Goal: Task Accomplishment & Management: Manage account settings

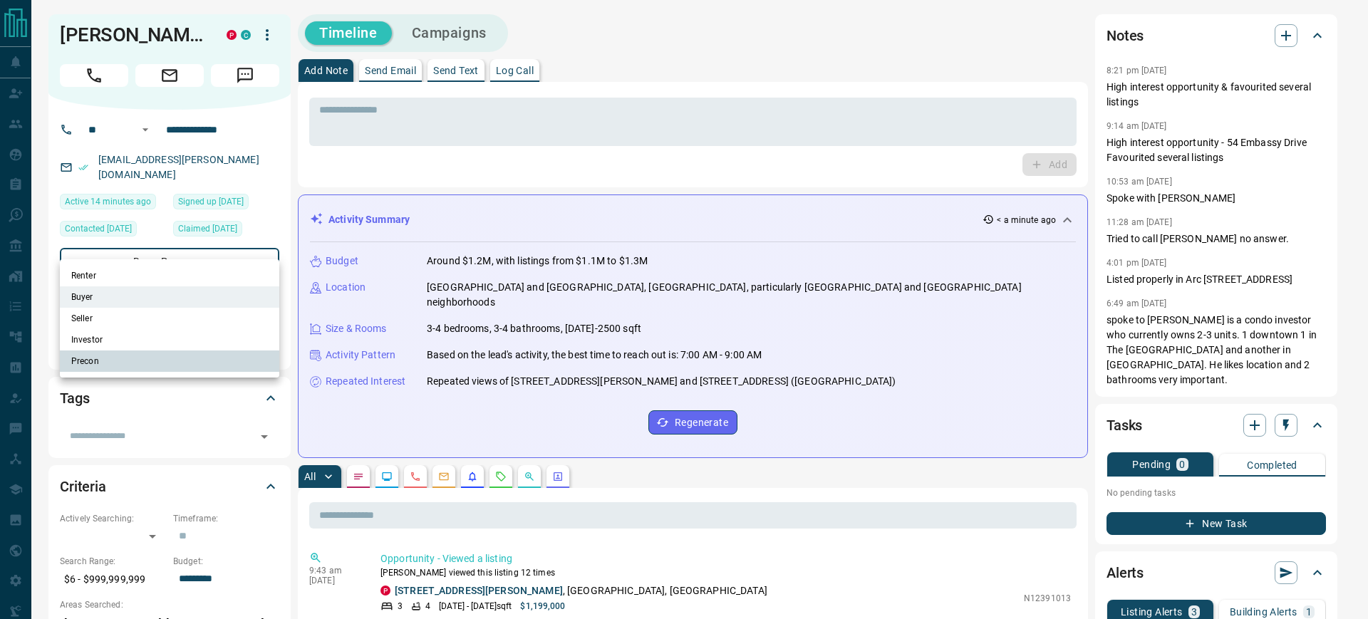
click at [263, 143] on div at bounding box center [684, 309] width 1368 height 619
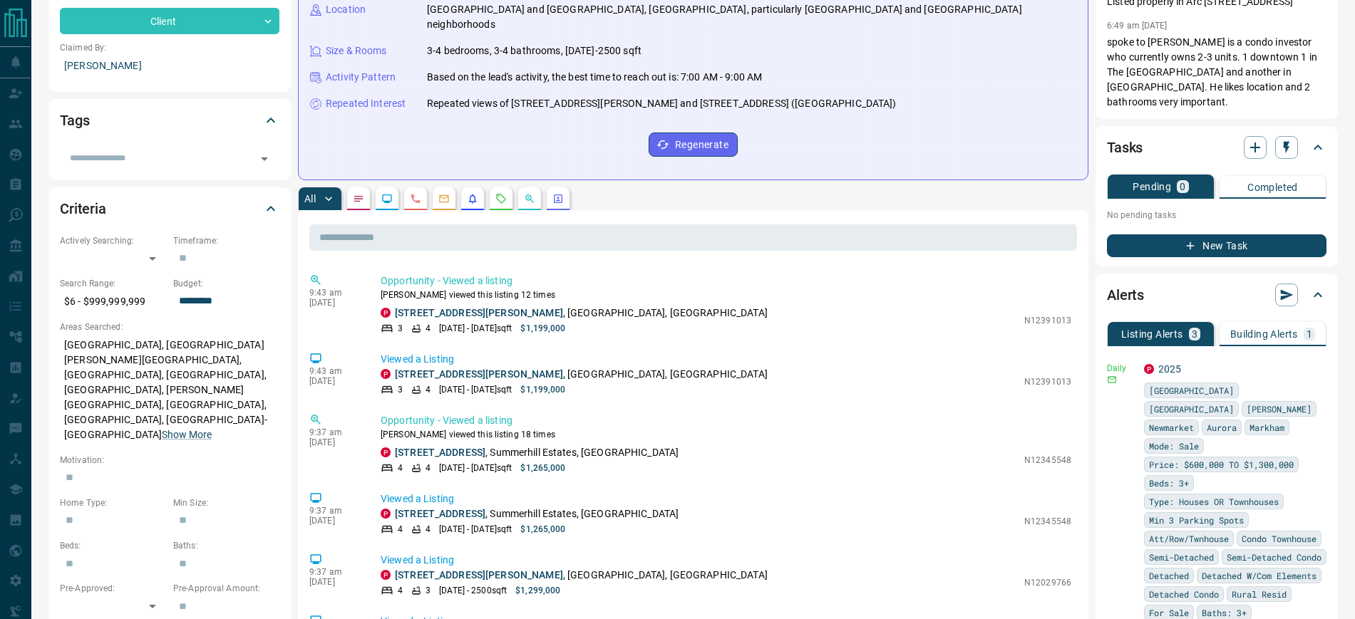
scroll to position [294, 0]
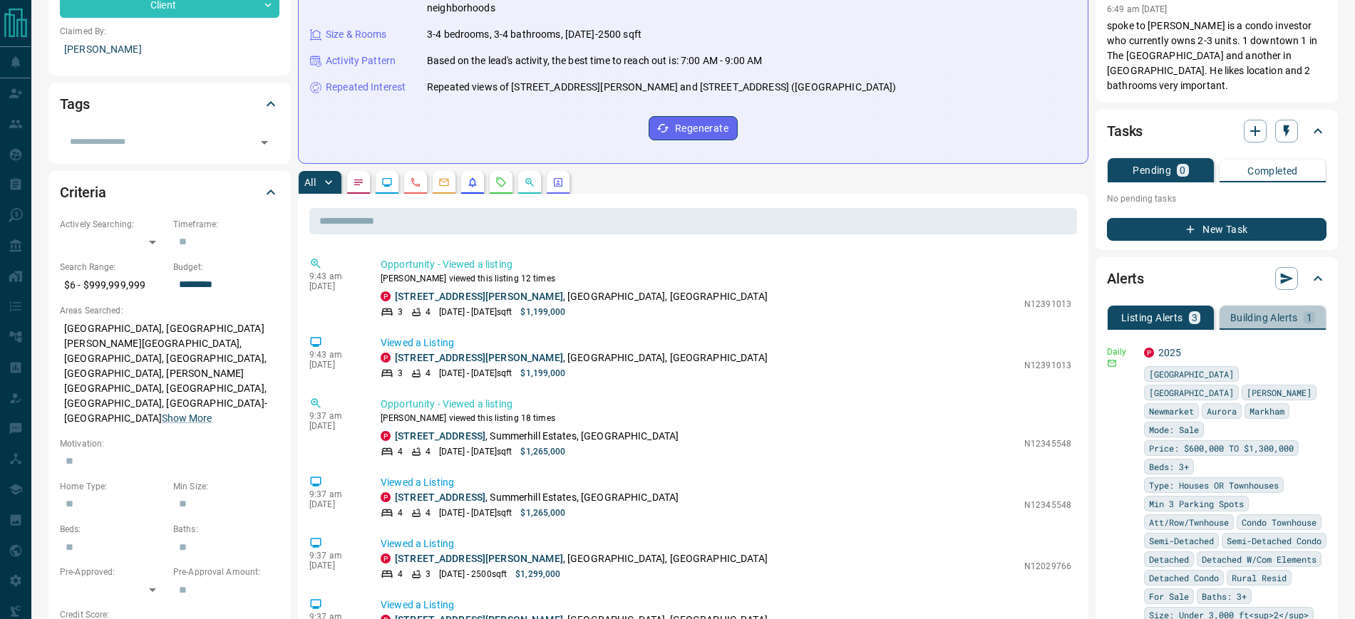
click at [1271, 313] on p "Building Alerts" at bounding box center [1264, 318] width 68 height 10
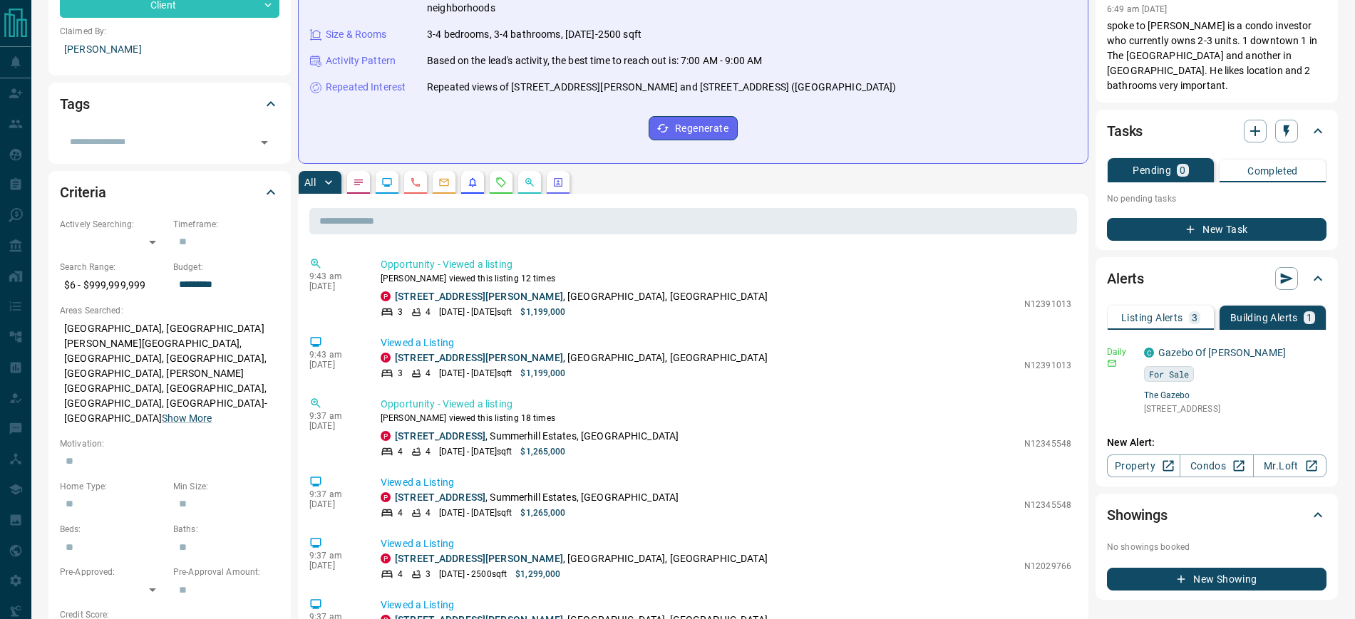
click at [1159, 313] on p "Listing Alerts" at bounding box center [1152, 318] width 62 height 10
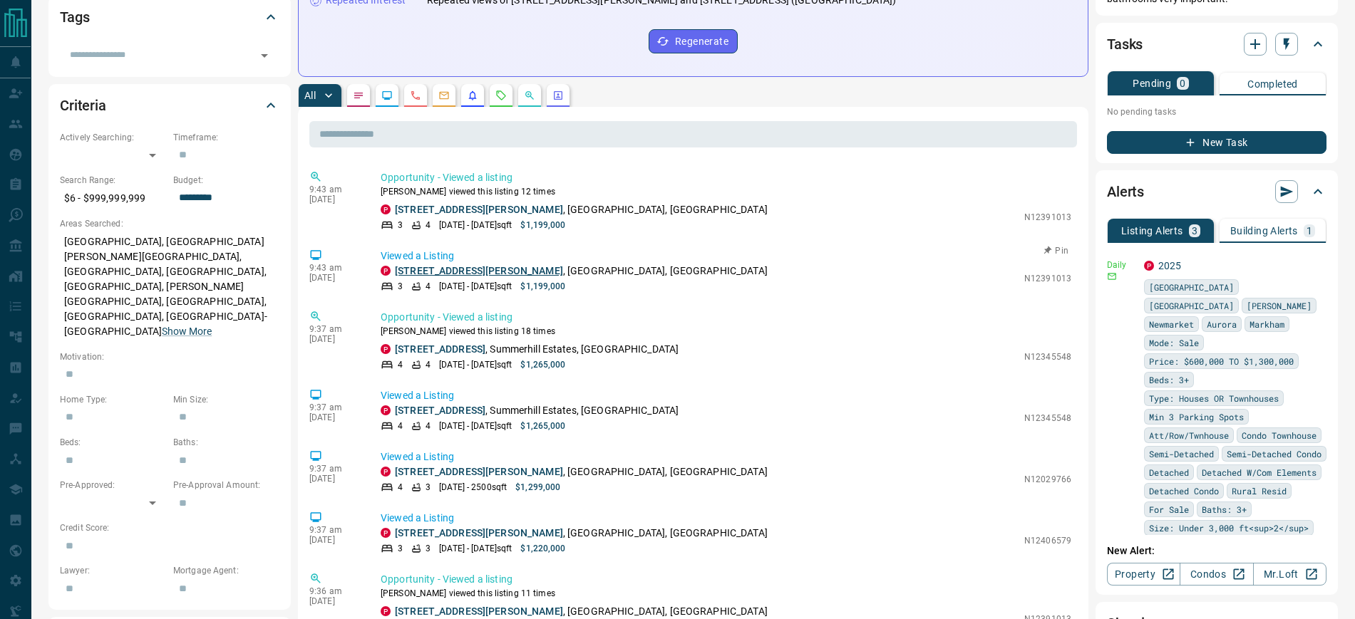
scroll to position [292, 0]
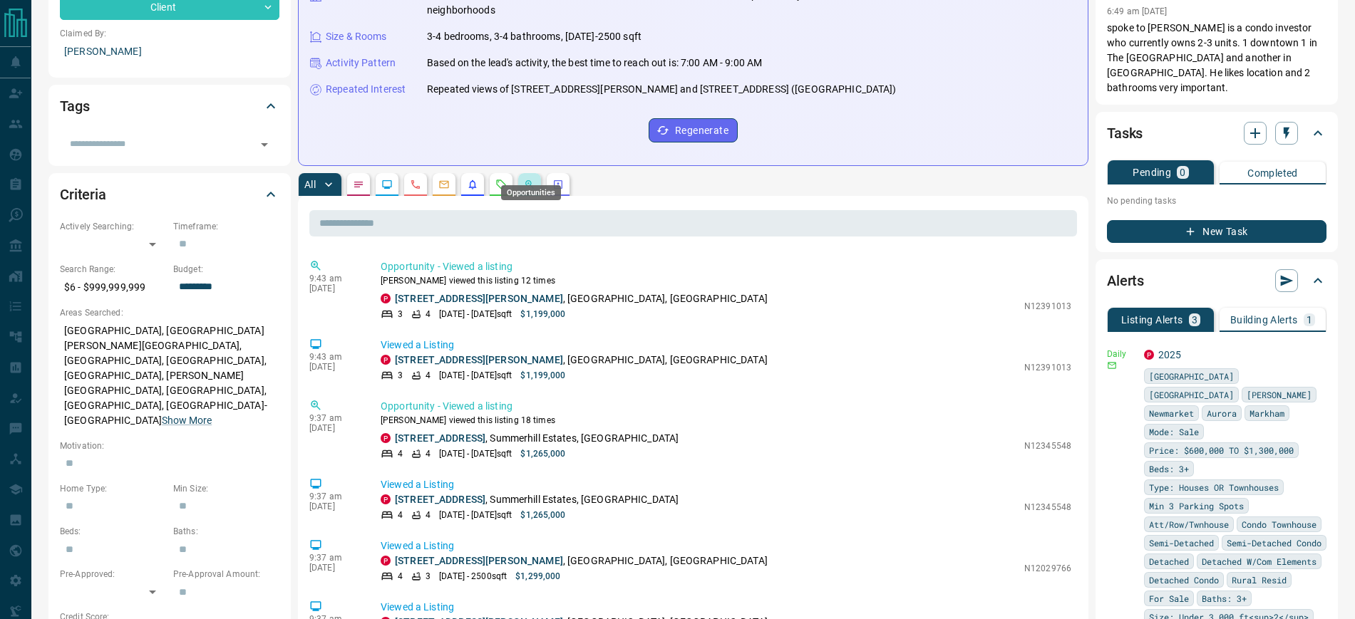
click at [529, 179] on icon "Opportunities" at bounding box center [529, 184] width 11 height 11
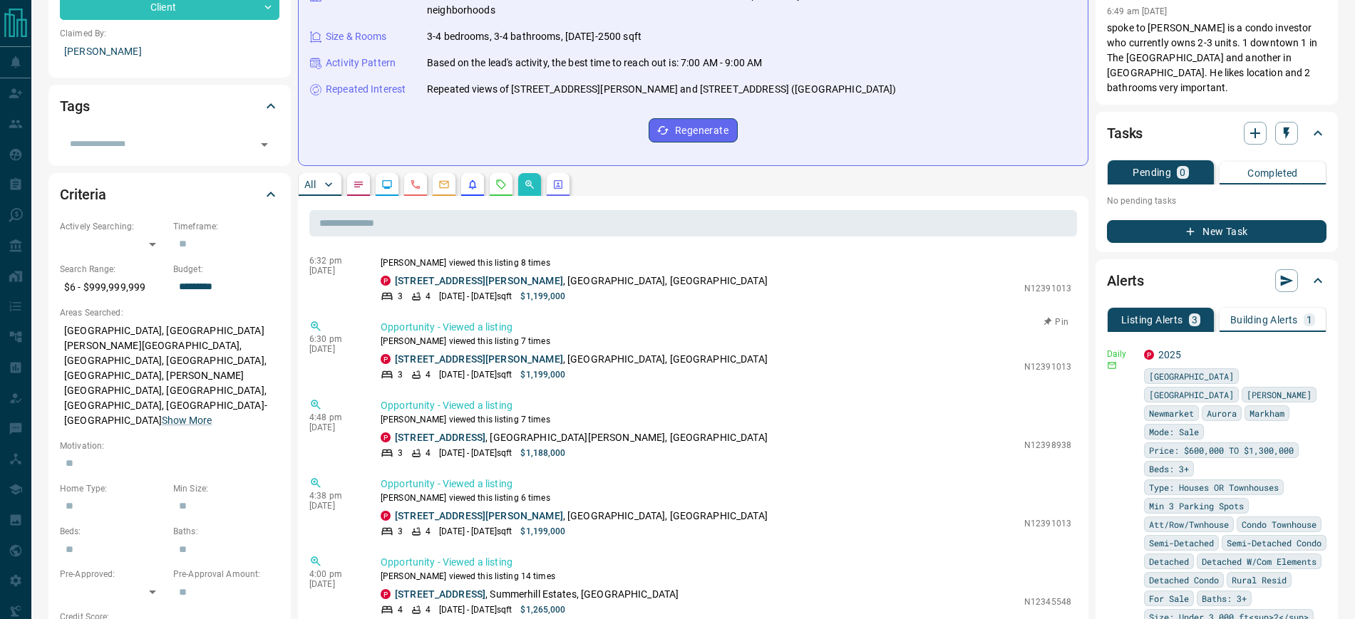
scroll to position [742, 0]
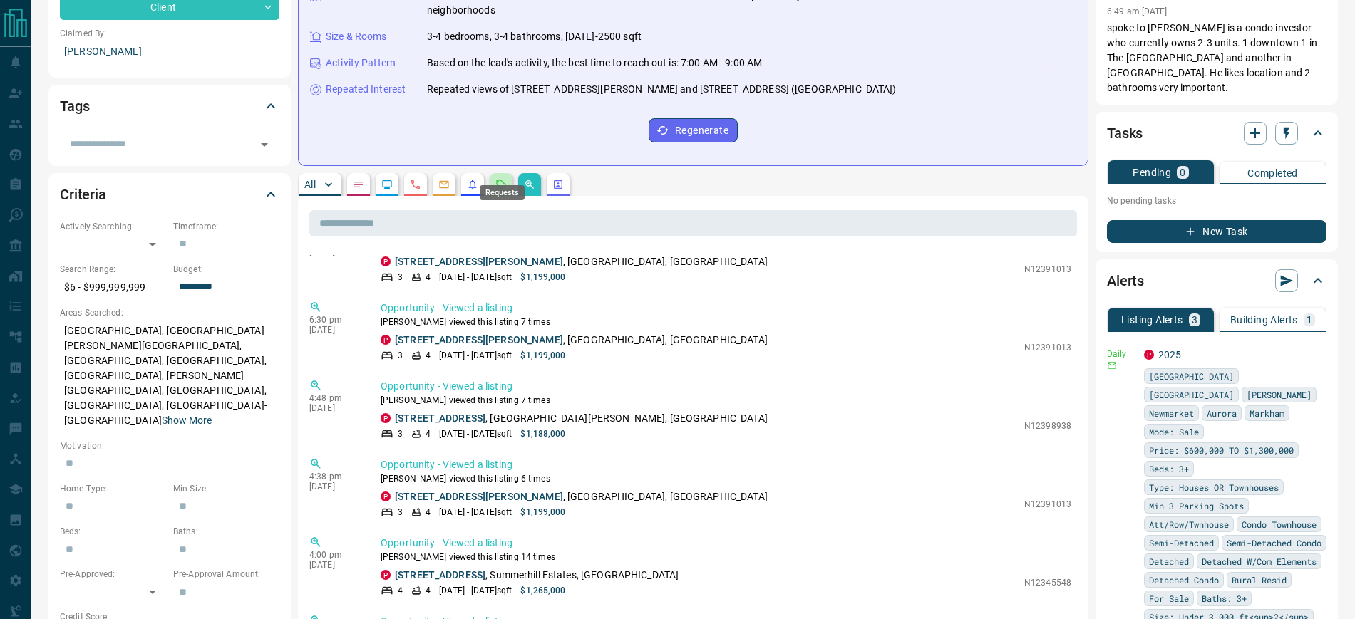
click at [496, 179] on icon "Requests" at bounding box center [500, 184] width 11 height 11
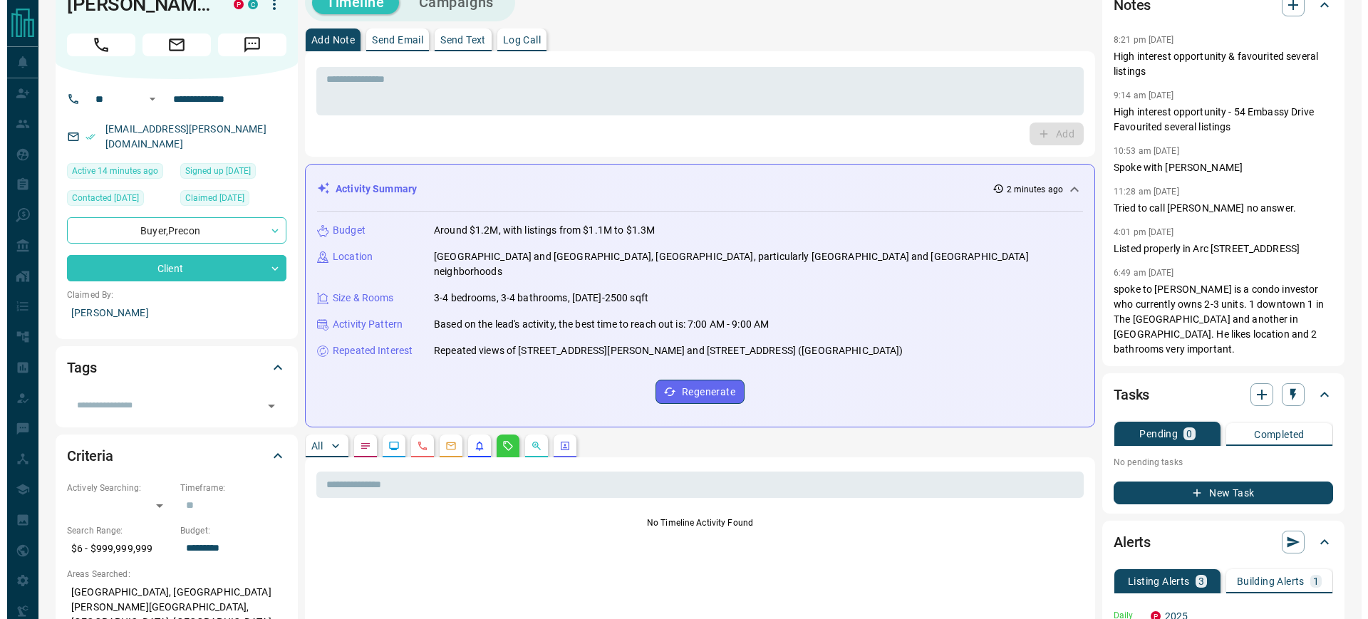
scroll to position [0, 0]
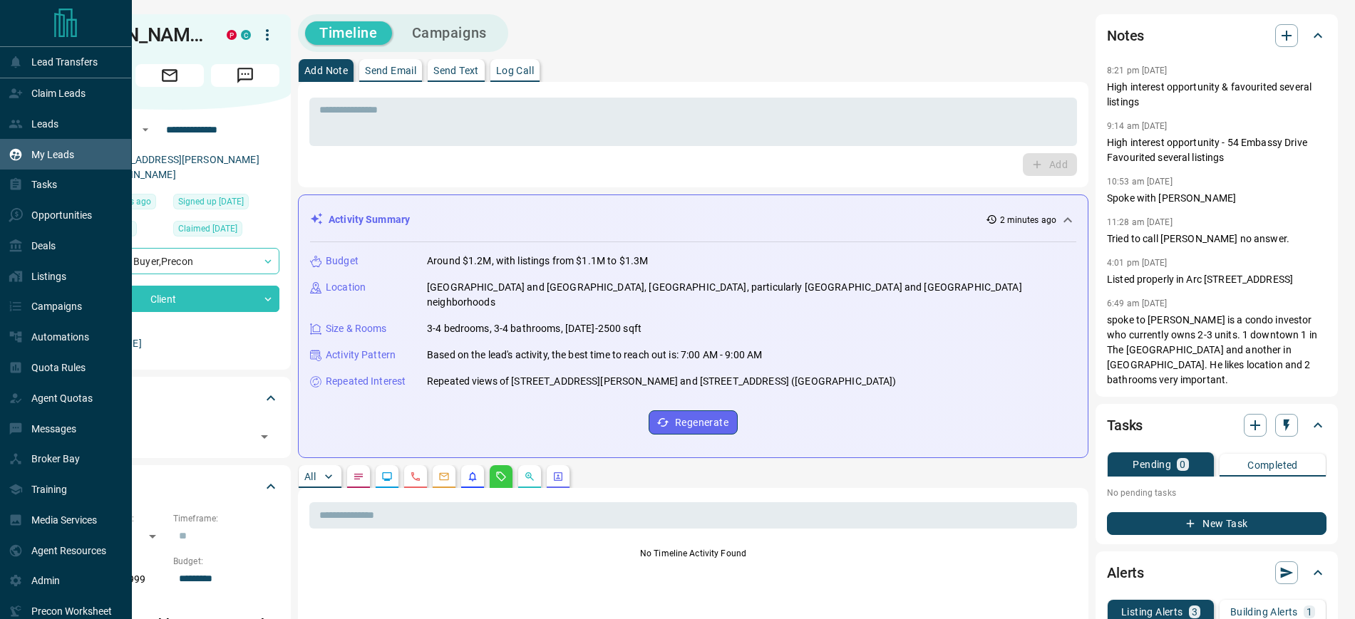
click at [40, 160] on p "My Leads" at bounding box center [52, 154] width 43 height 11
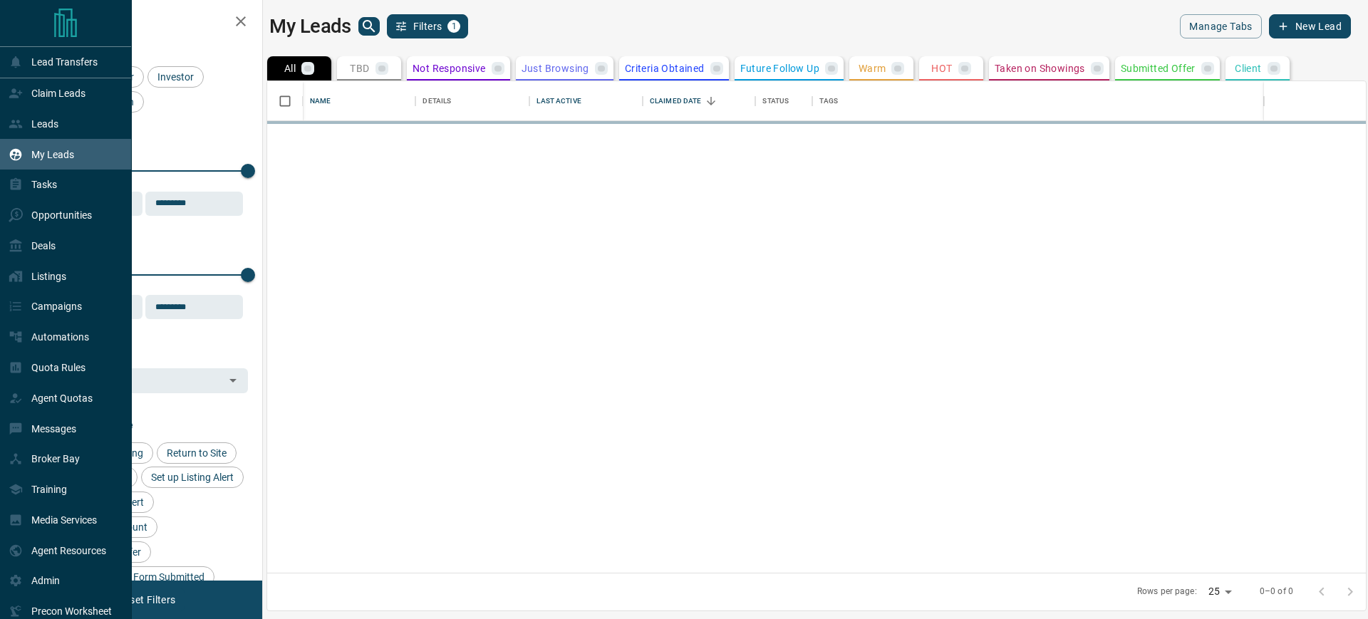
scroll to position [478, 1085]
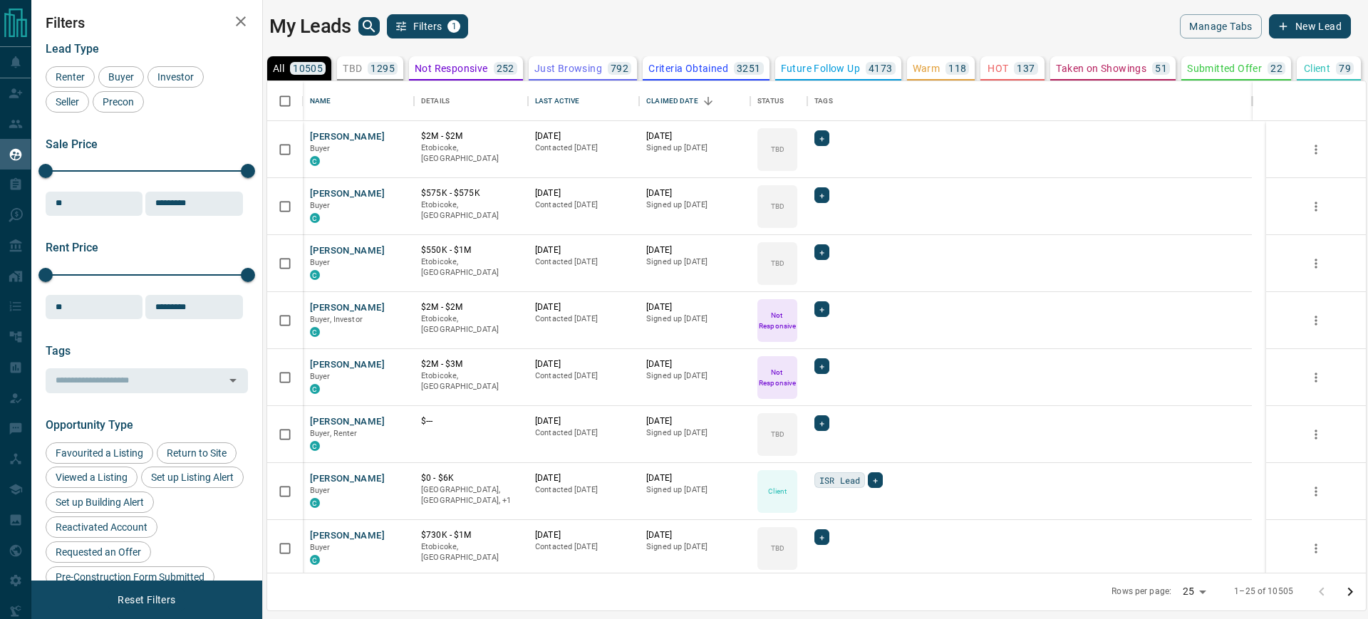
click at [370, 23] on icon "search button" at bounding box center [369, 26] width 17 height 17
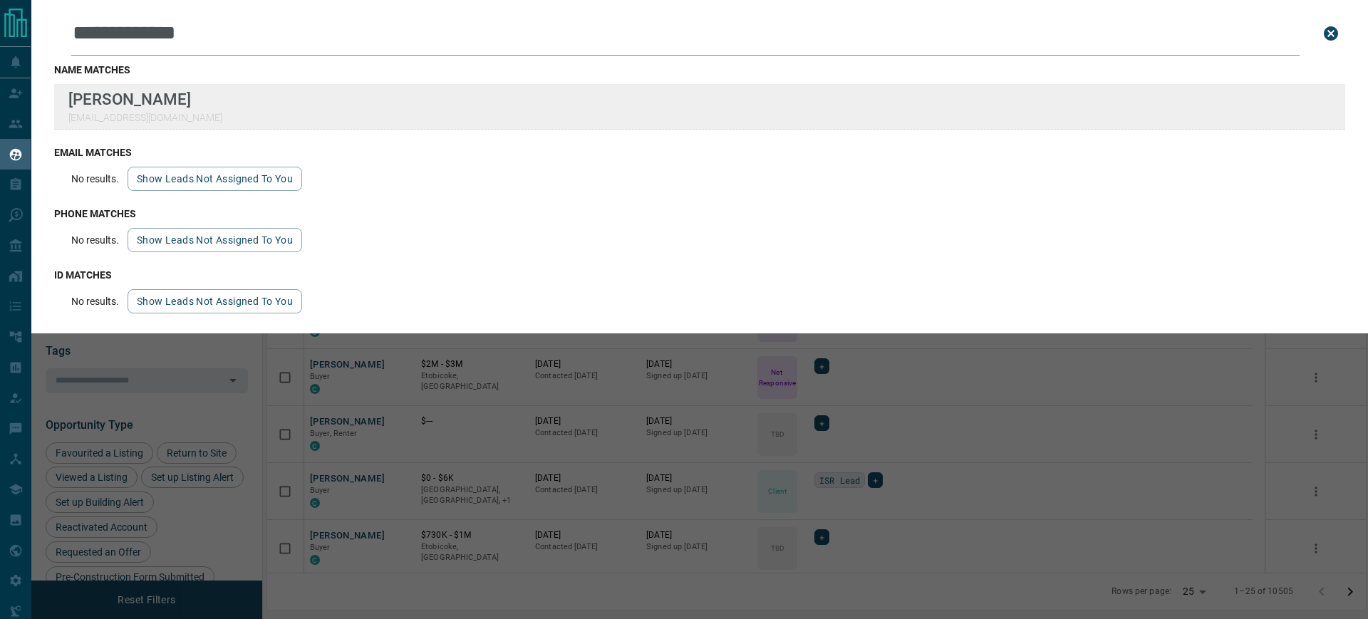
type input "**********"
